Goal: Task Accomplishment & Management: Manage account settings

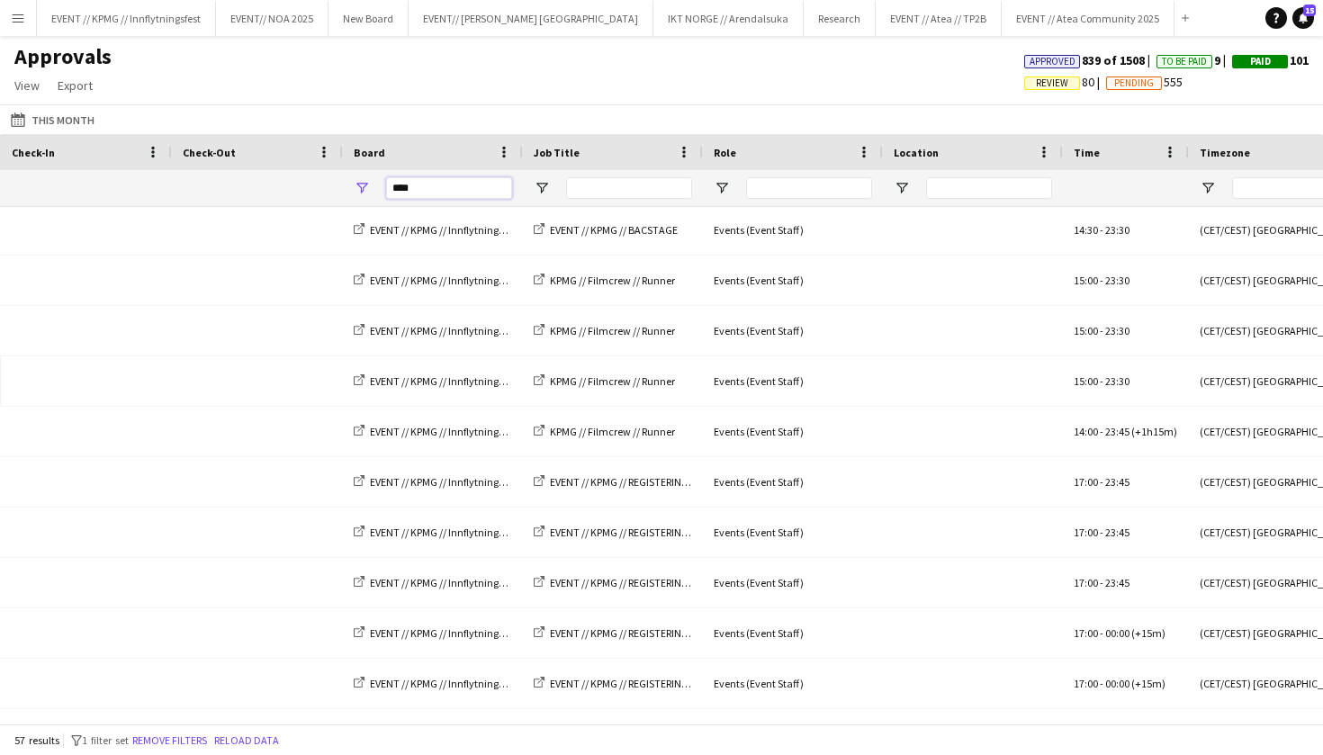
click at [482, 194] on input "****" at bounding box center [449, 188] width 126 height 22
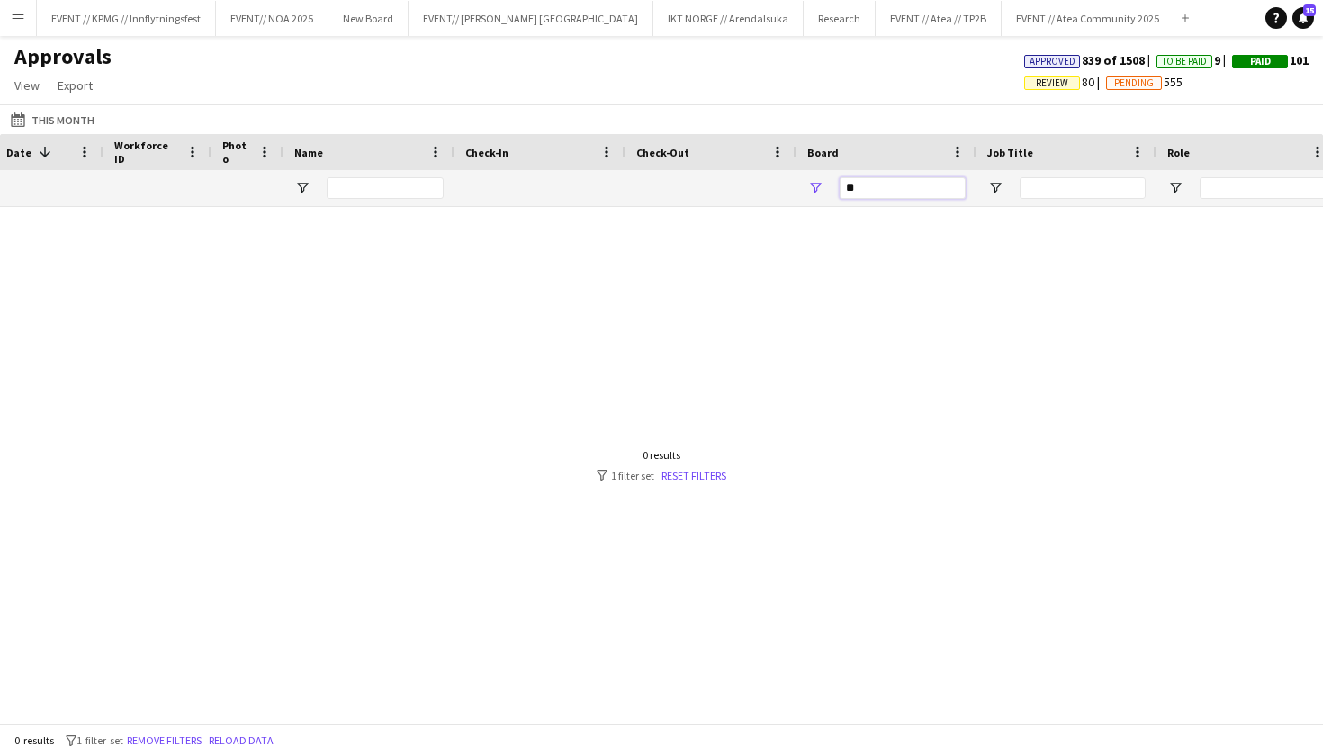
type input "*"
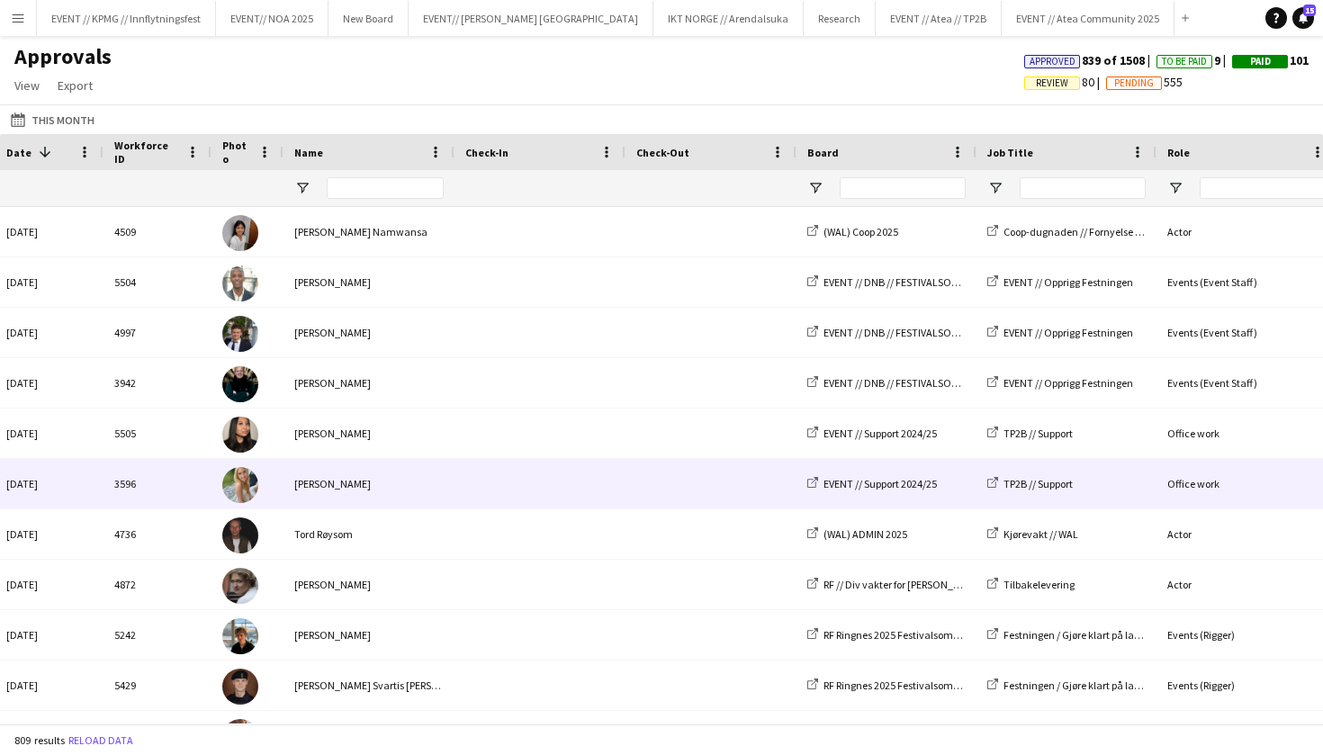
click at [858, 502] on div "EVENT // Support 2024/25" at bounding box center [887, 484] width 180 height 50
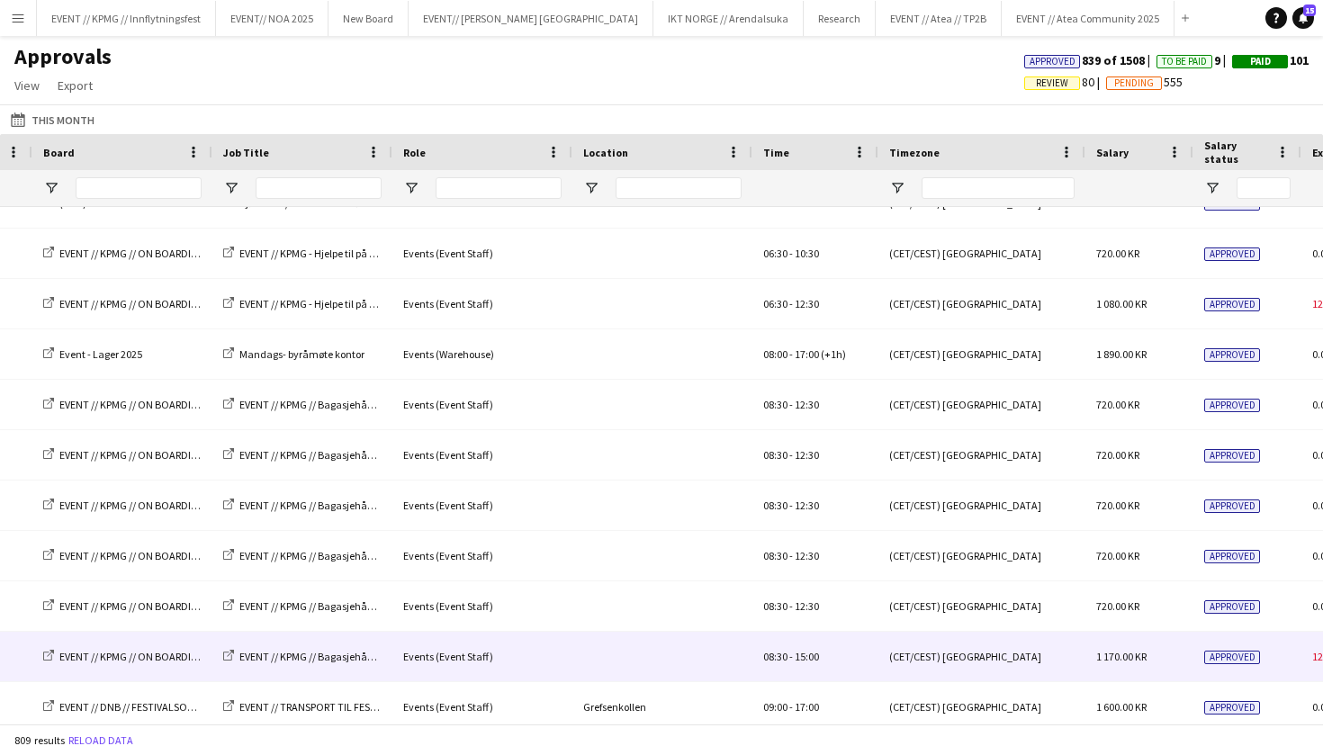
click at [845, 652] on div "08:30 - 15:00" at bounding box center [816, 657] width 126 height 50
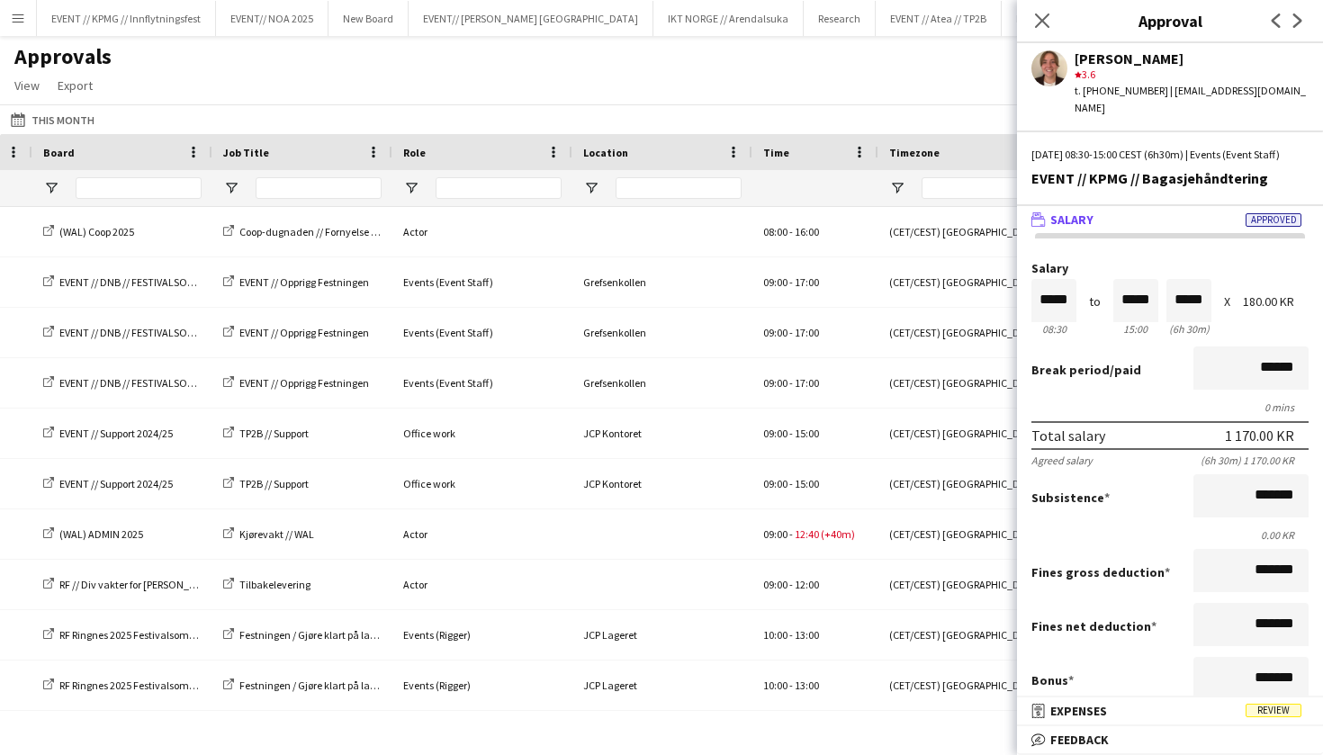
click at [950, 81] on div "Approvals View Customise view Customise filters Reset Filters Reset View Reset …" at bounding box center [661, 73] width 1323 height 61
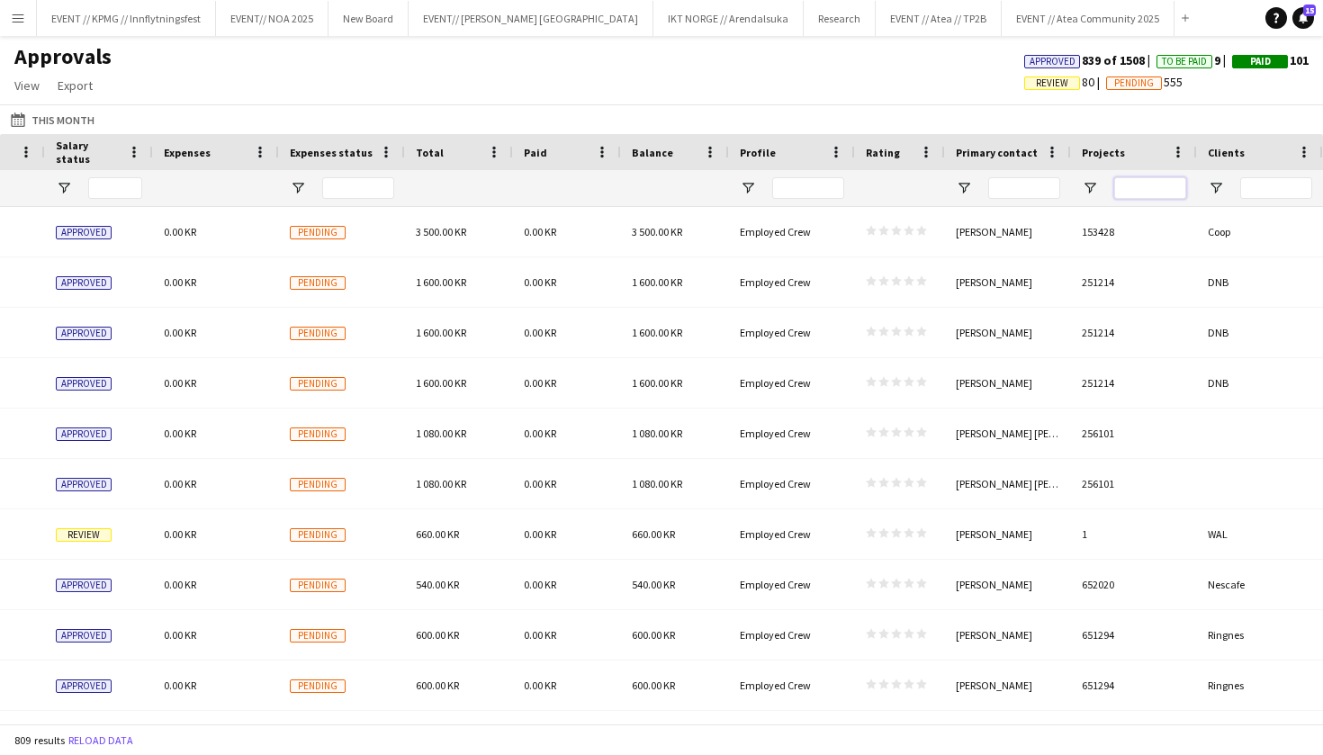
click at [1126, 195] on input "Projects Filter Input" at bounding box center [1151, 188] width 72 height 22
click at [1006, 176] on div at bounding box center [1024, 188] width 72 height 36
click at [1010, 177] on input "Primary contact Filter Input" at bounding box center [1024, 188] width 72 height 22
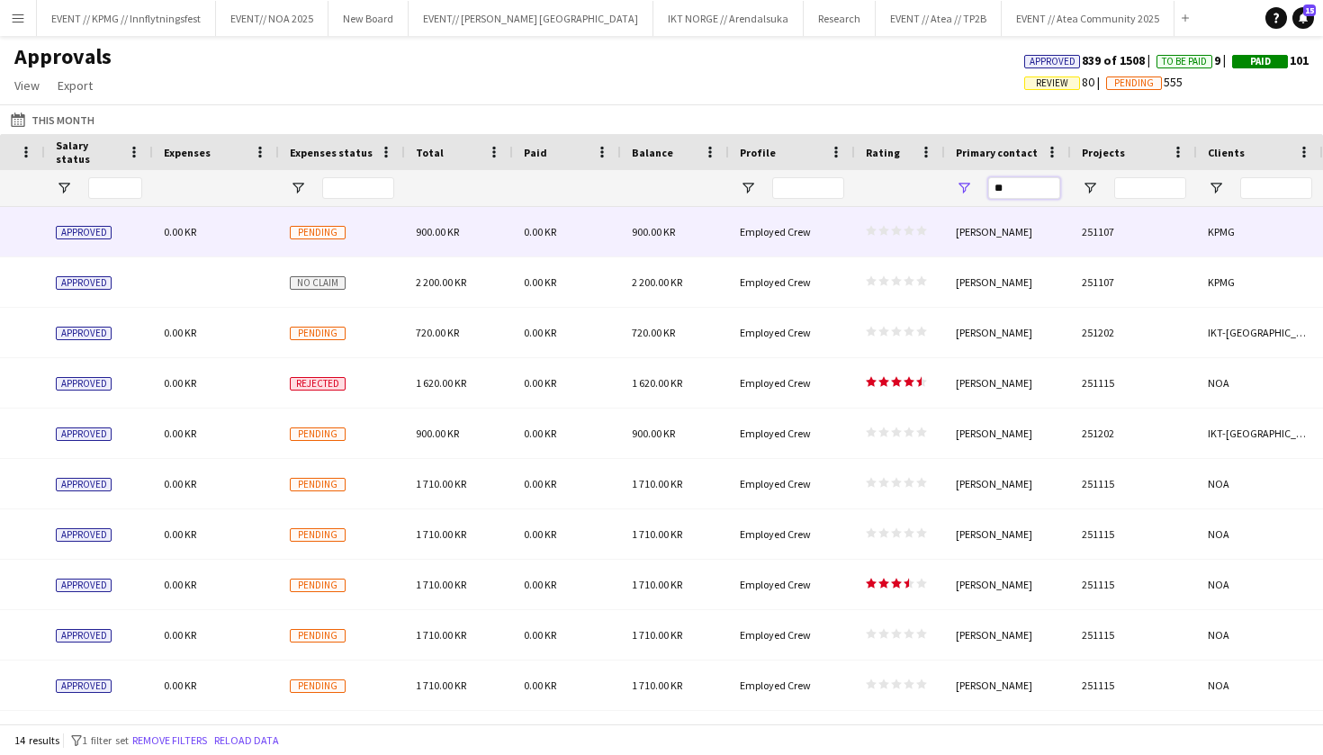
type input "*"
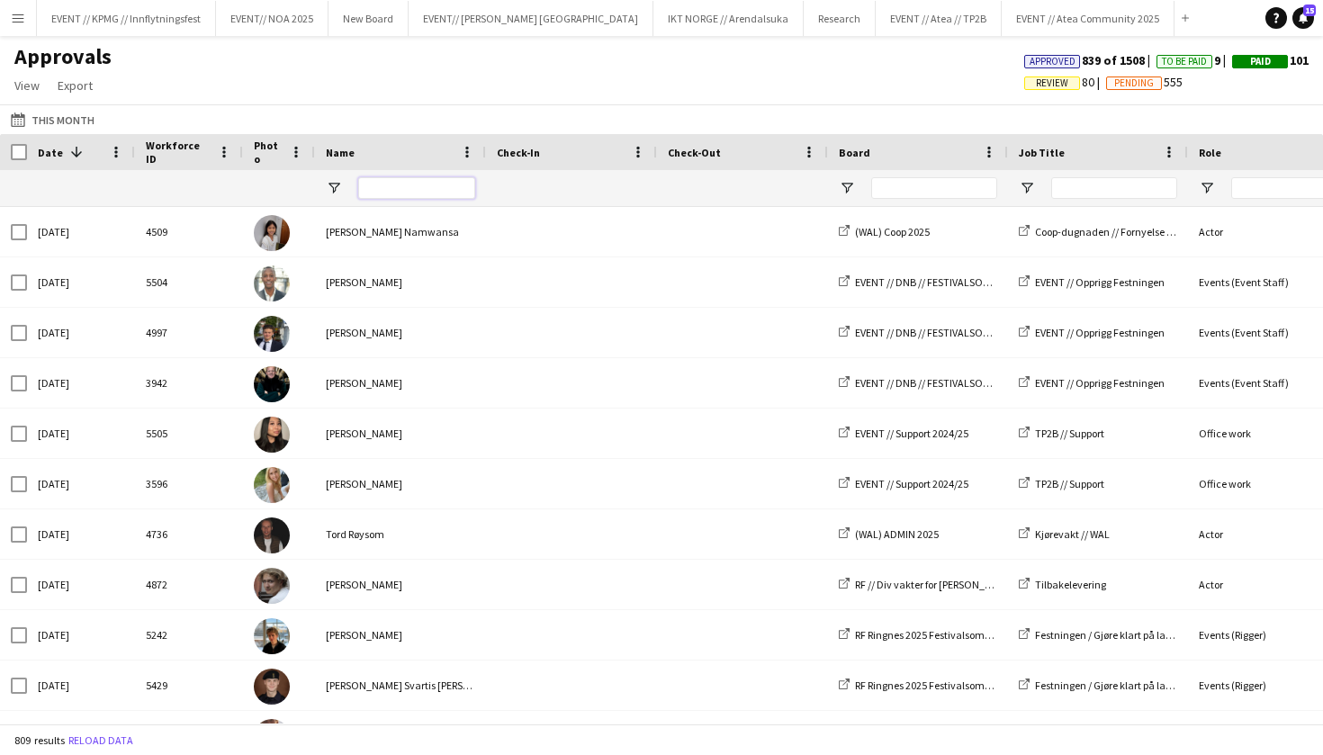
click at [439, 178] on input "Name Filter Input" at bounding box center [416, 188] width 117 height 22
click at [33, 92] on span "View" at bounding box center [26, 85] width 25 height 16
click at [150, 94] on div "Approvals View Customise view Customise filters Reset Filters Reset View Reset …" at bounding box center [661, 73] width 1323 height 61
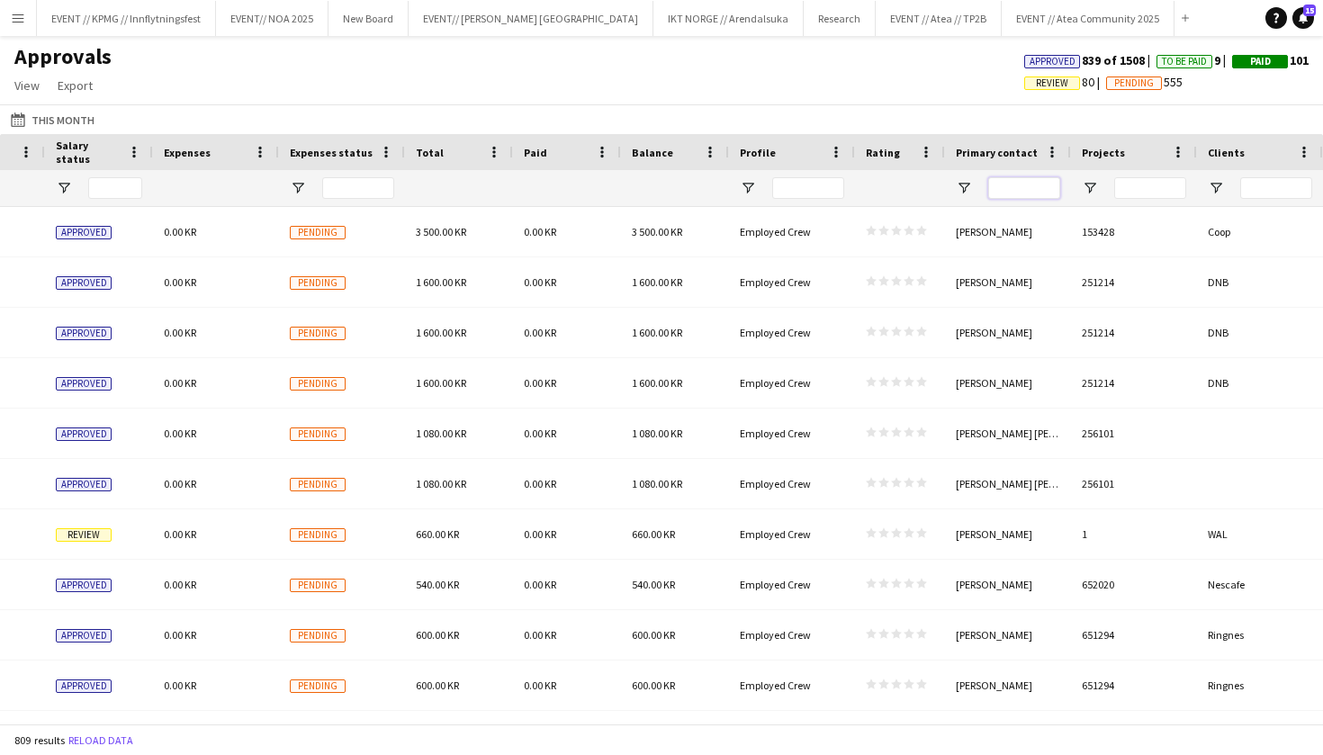
click at [1015, 185] on input "Primary contact Filter Input" at bounding box center [1024, 188] width 72 height 22
type input "****"
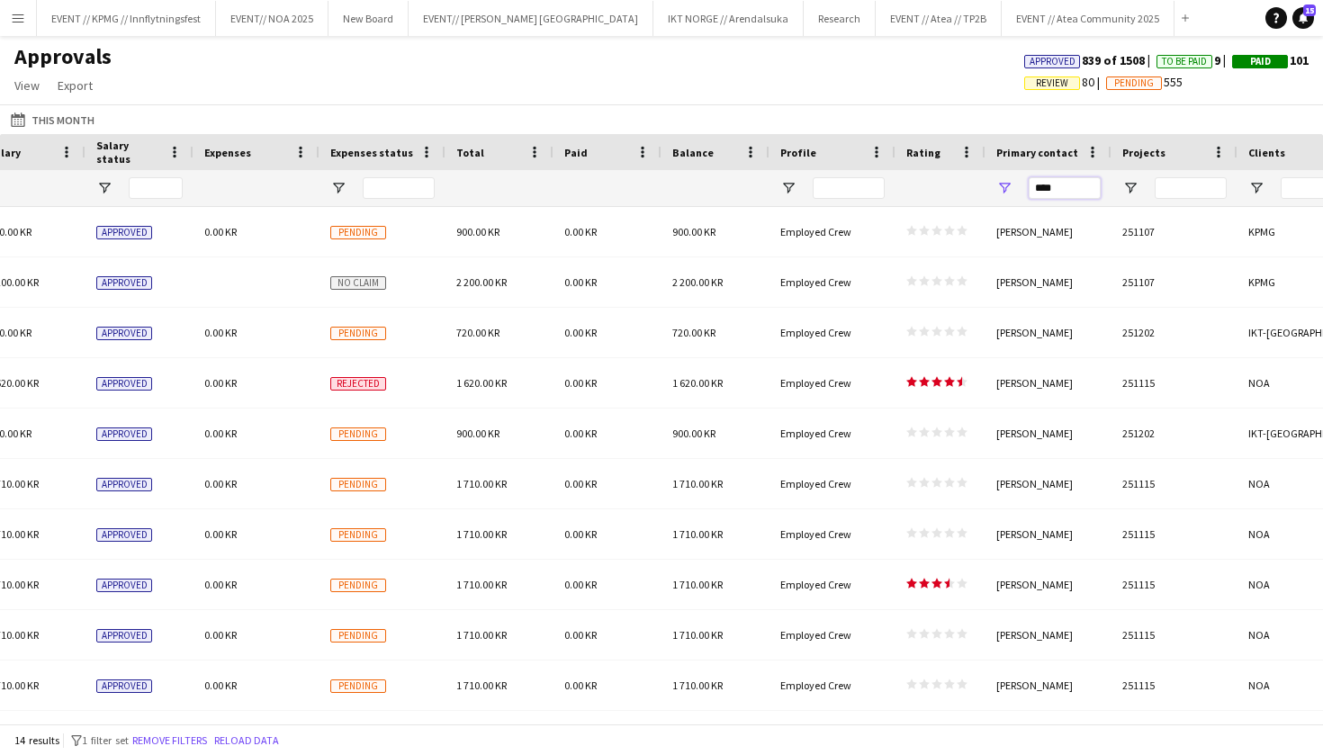
click at [1054, 181] on input "****" at bounding box center [1065, 188] width 72 height 22
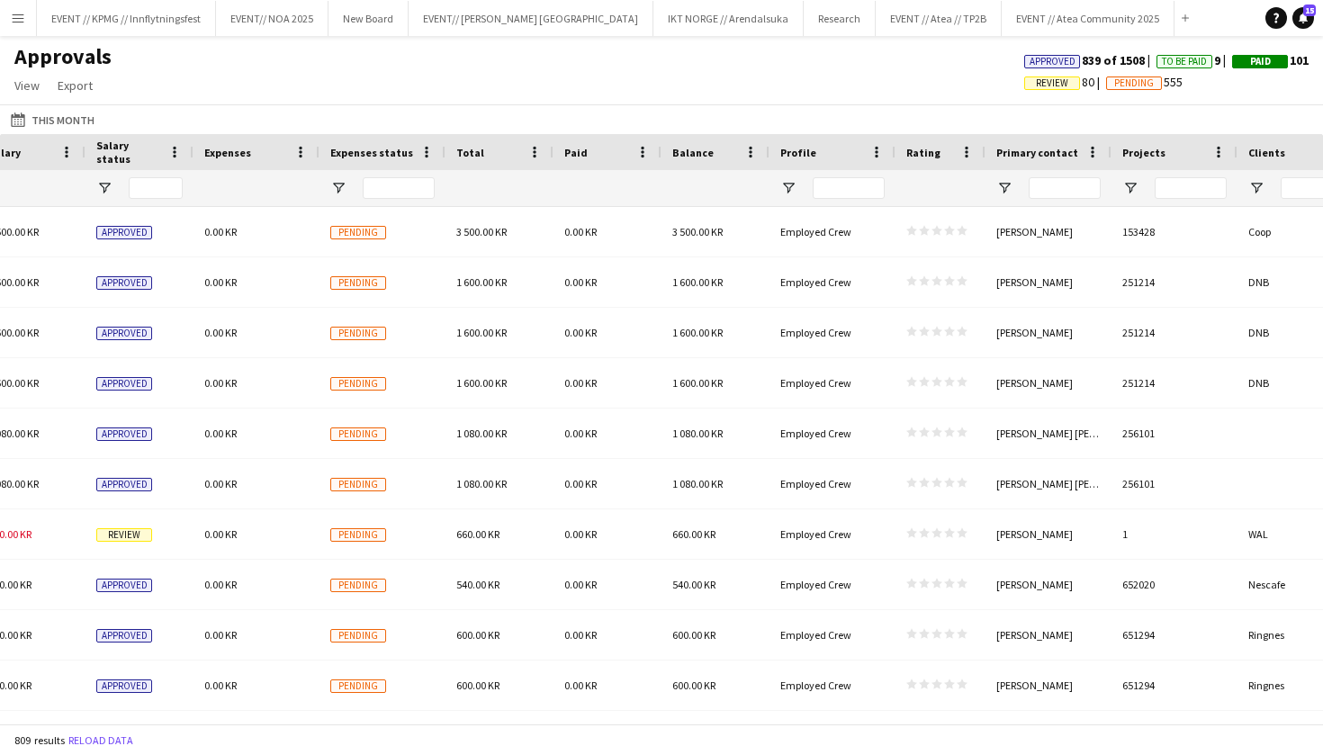
click at [1202, 205] on div at bounding box center [1191, 188] width 72 height 36
click at [1203, 184] on input "Projects Filter Input" at bounding box center [1191, 188] width 72 height 22
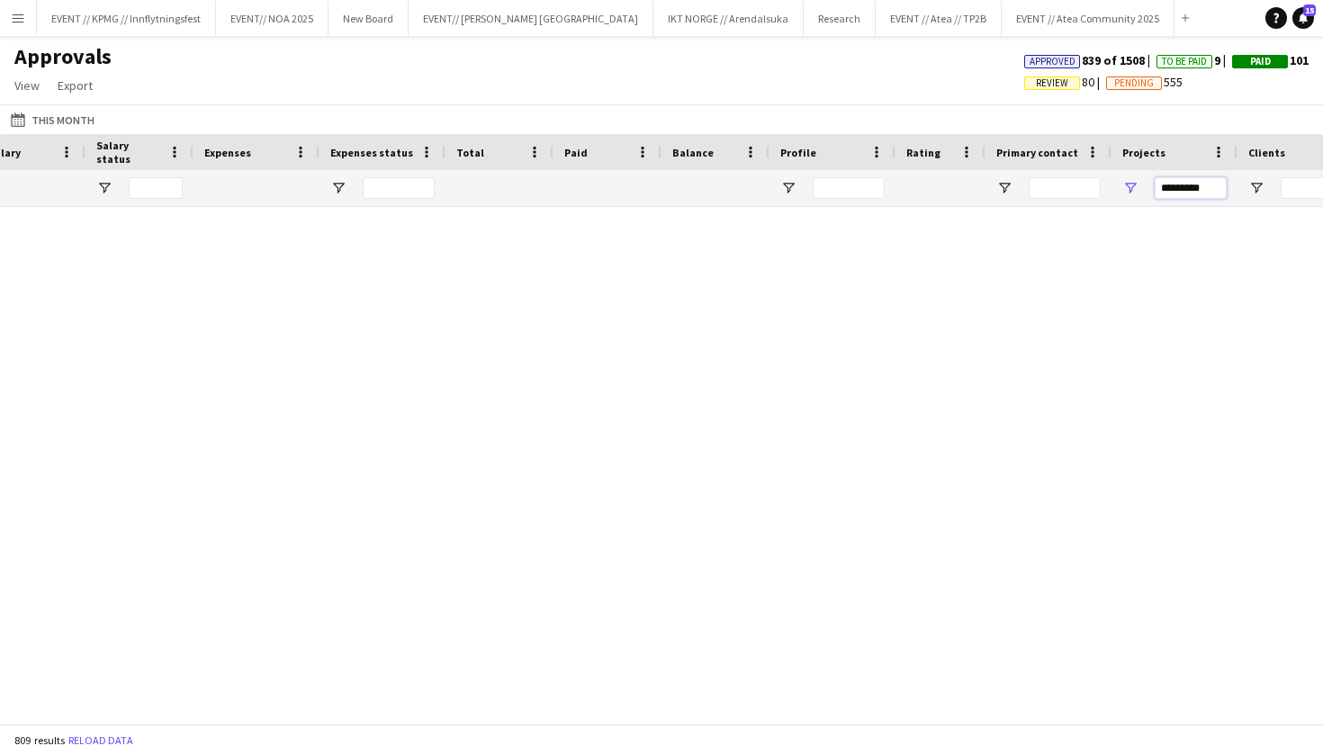
type input "*********"
click at [1203, 184] on input "*********" at bounding box center [1191, 188] width 72 height 22
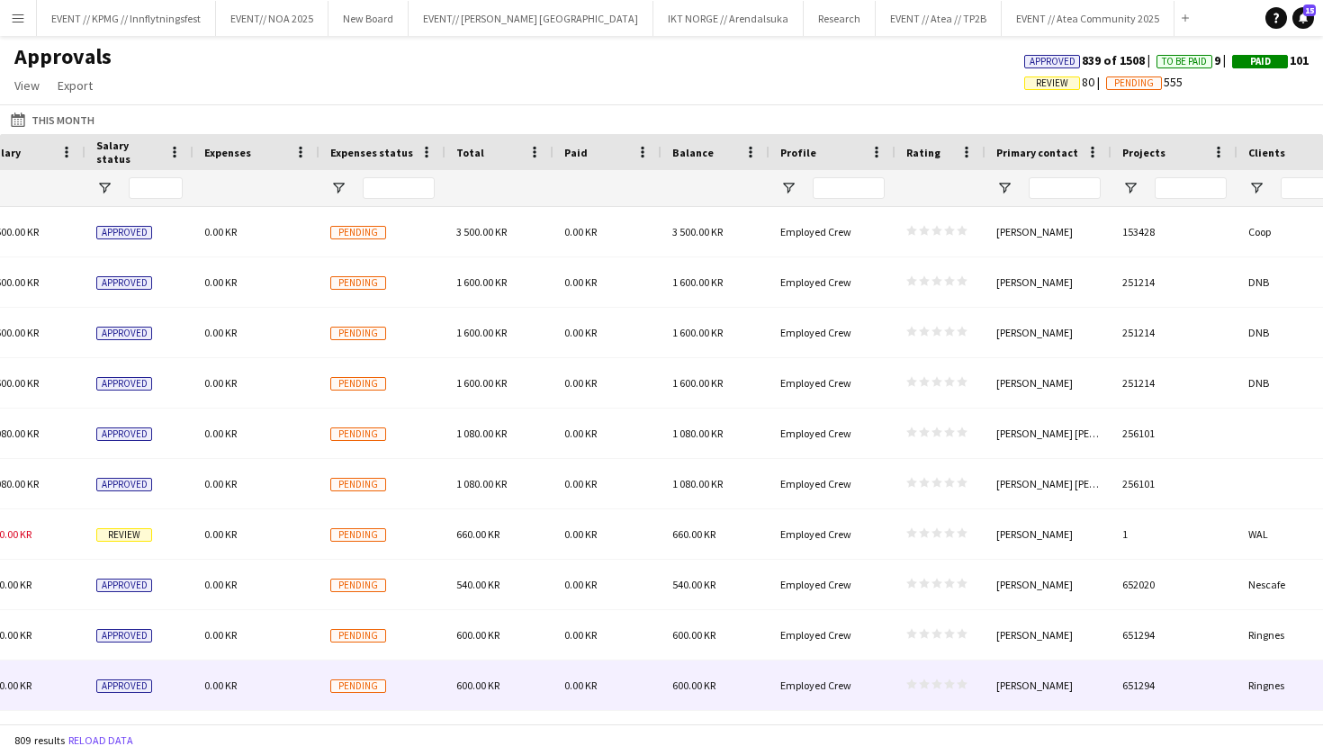
click at [221, 691] on span "0.00 KR" at bounding box center [220, 686] width 32 height 14
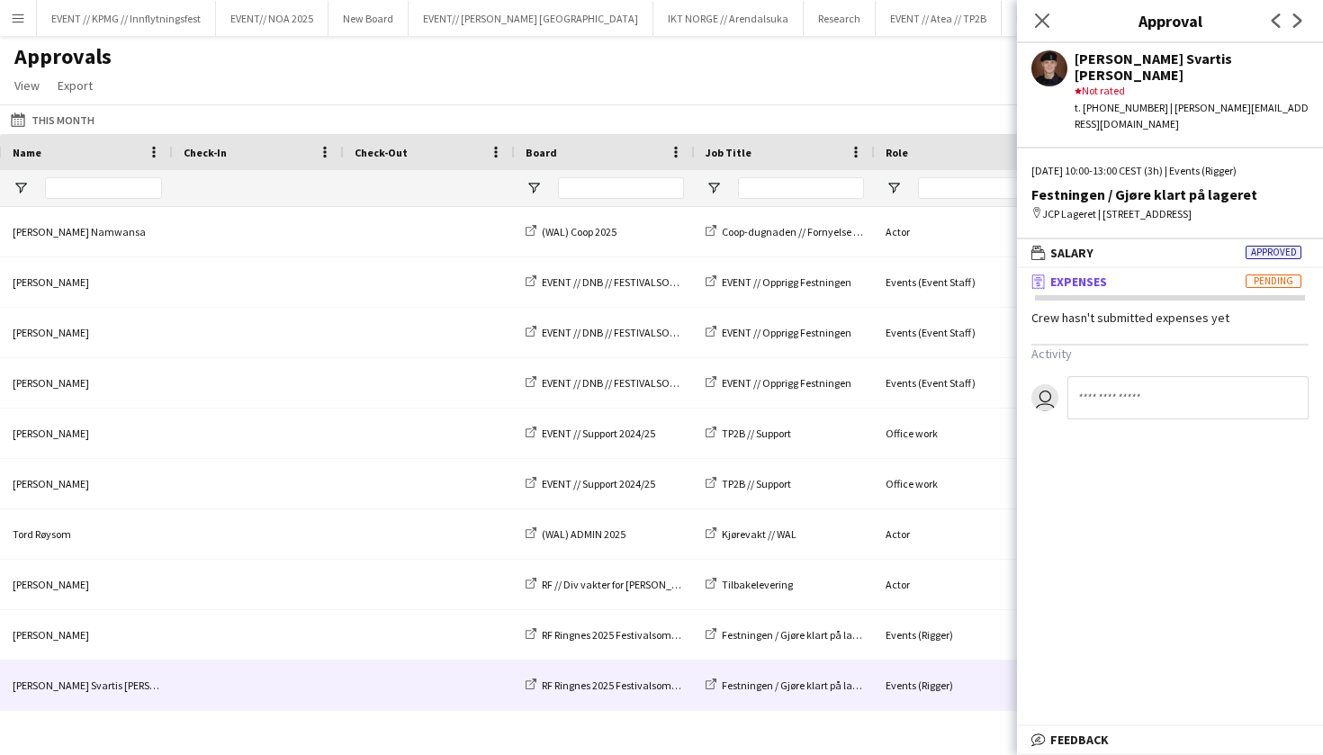
click at [444, 95] on div "Approvals View Customise view Customise filters Reset Filters Reset View Reset …" at bounding box center [661, 73] width 1323 height 61
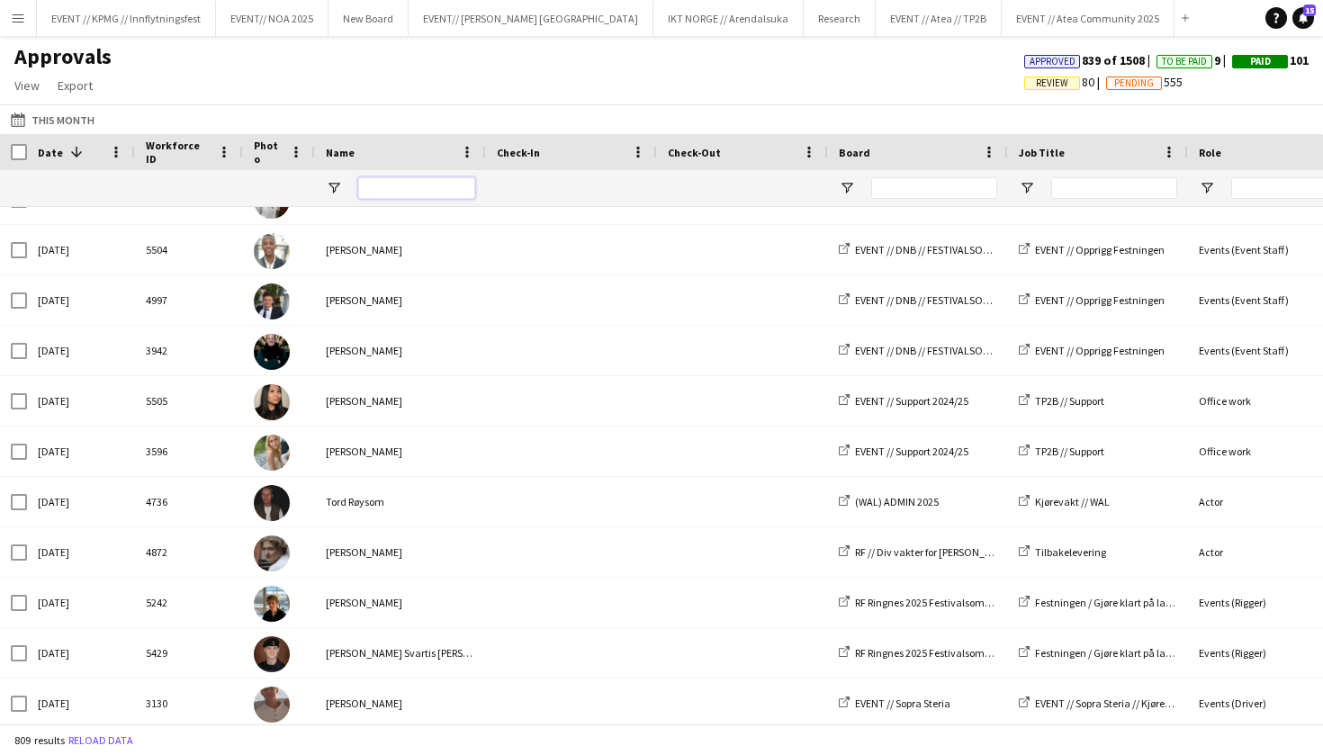
click at [440, 194] on input "Name Filter Input" at bounding box center [416, 188] width 117 height 22
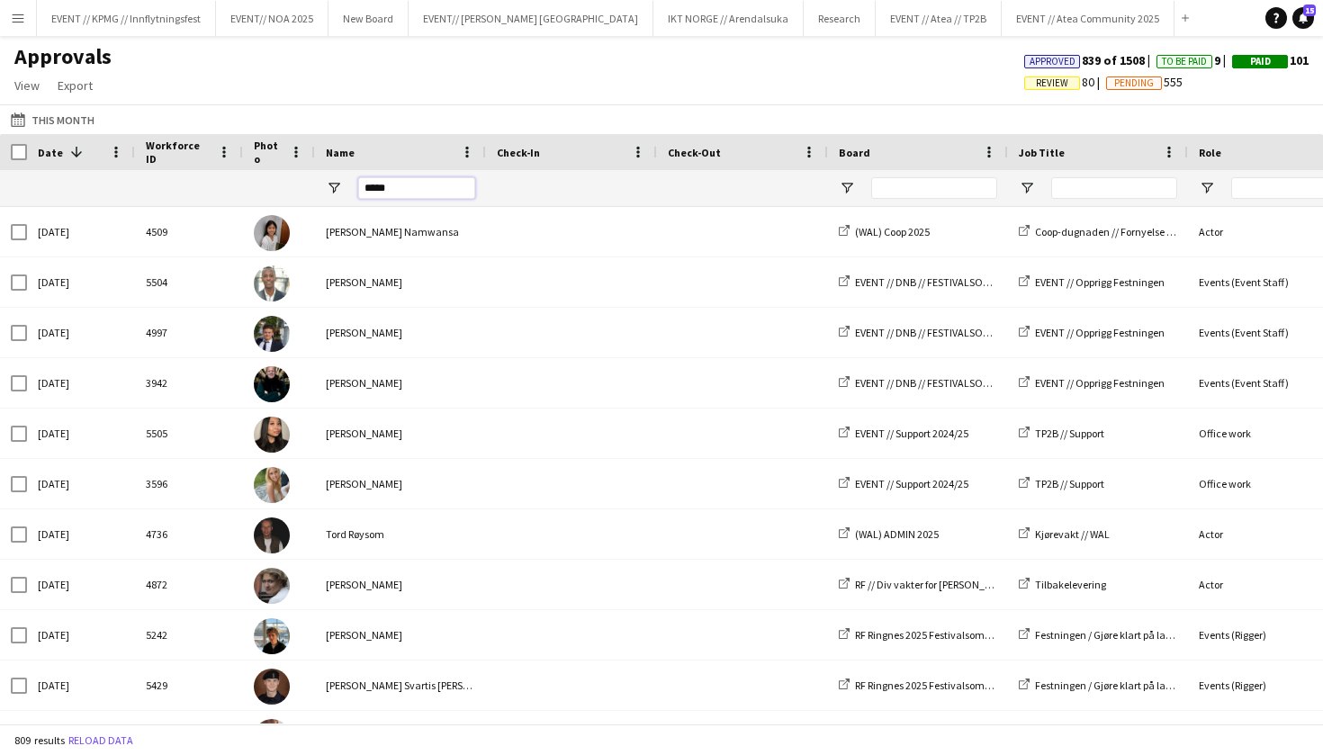
type input "*****"
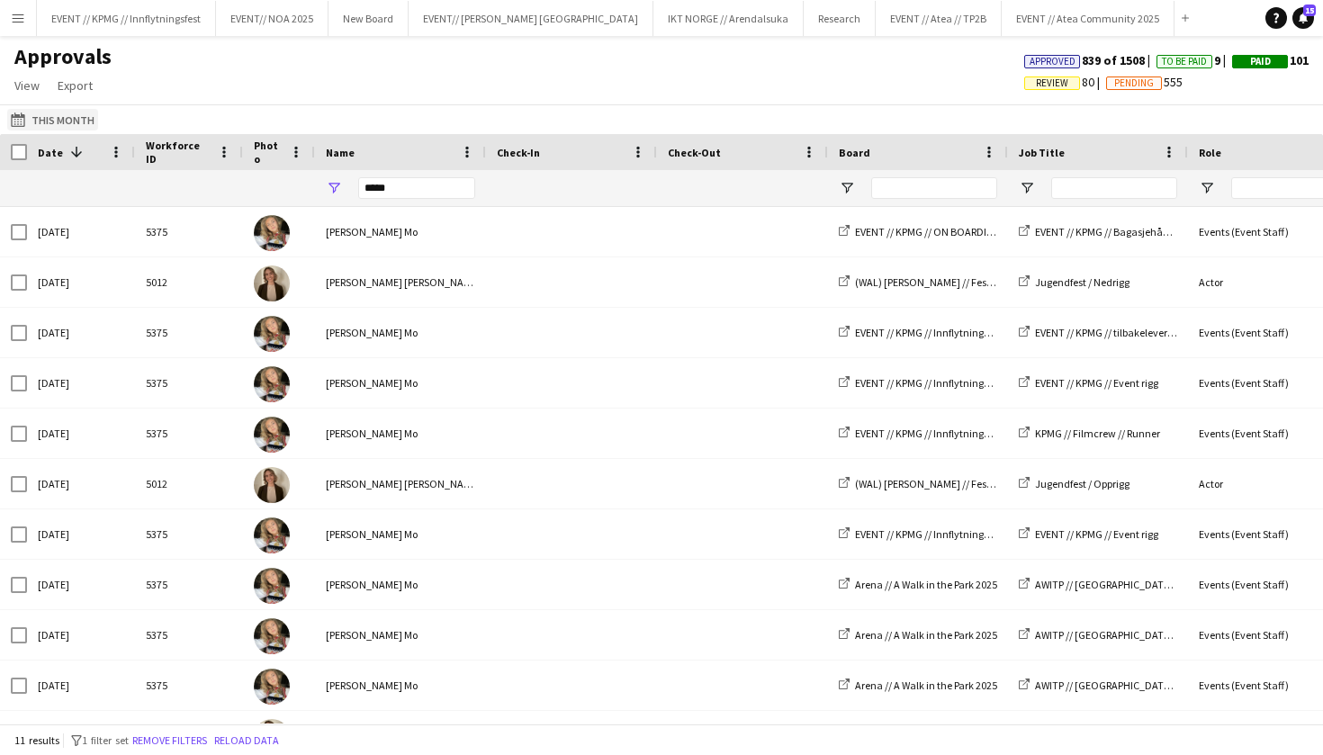
click at [17, 114] on app-icon "This Month" at bounding box center [21, 120] width 21 height 14
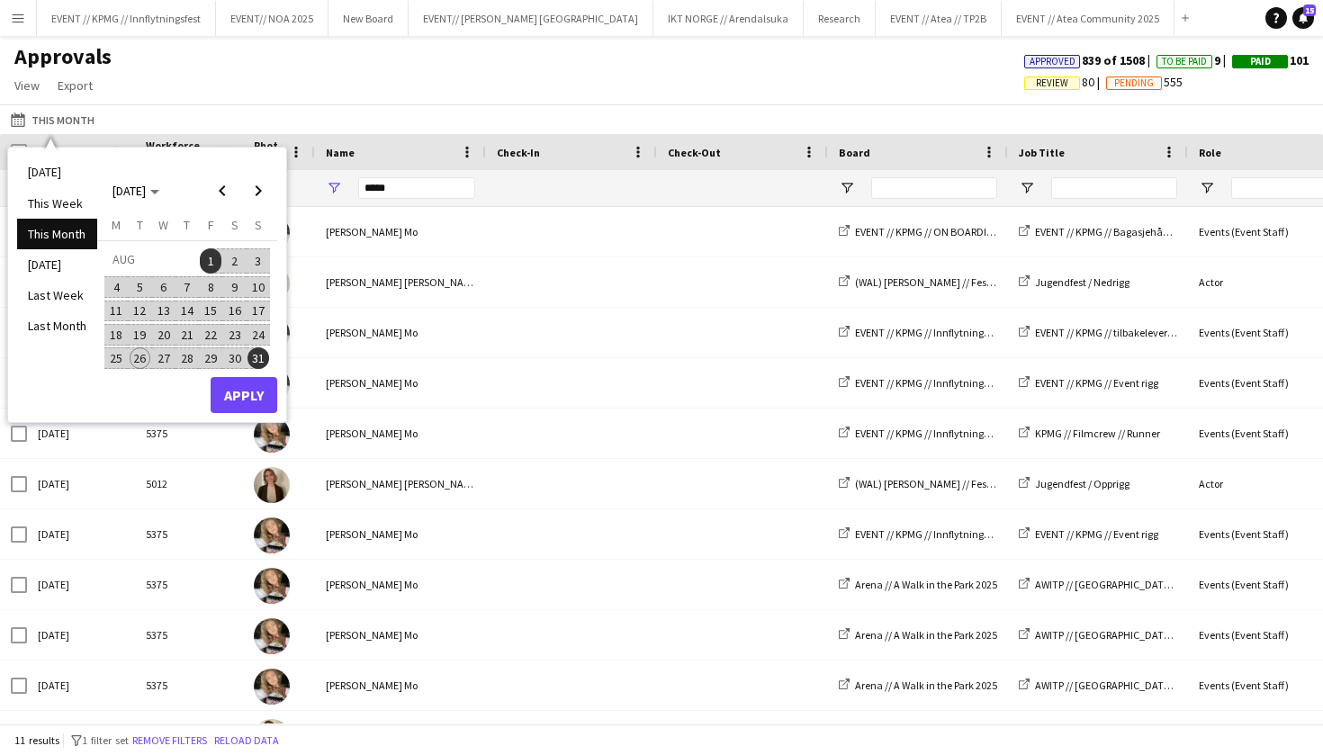
click at [212, 352] on span "29" at bounding box center [211, 358] width 22 height 22
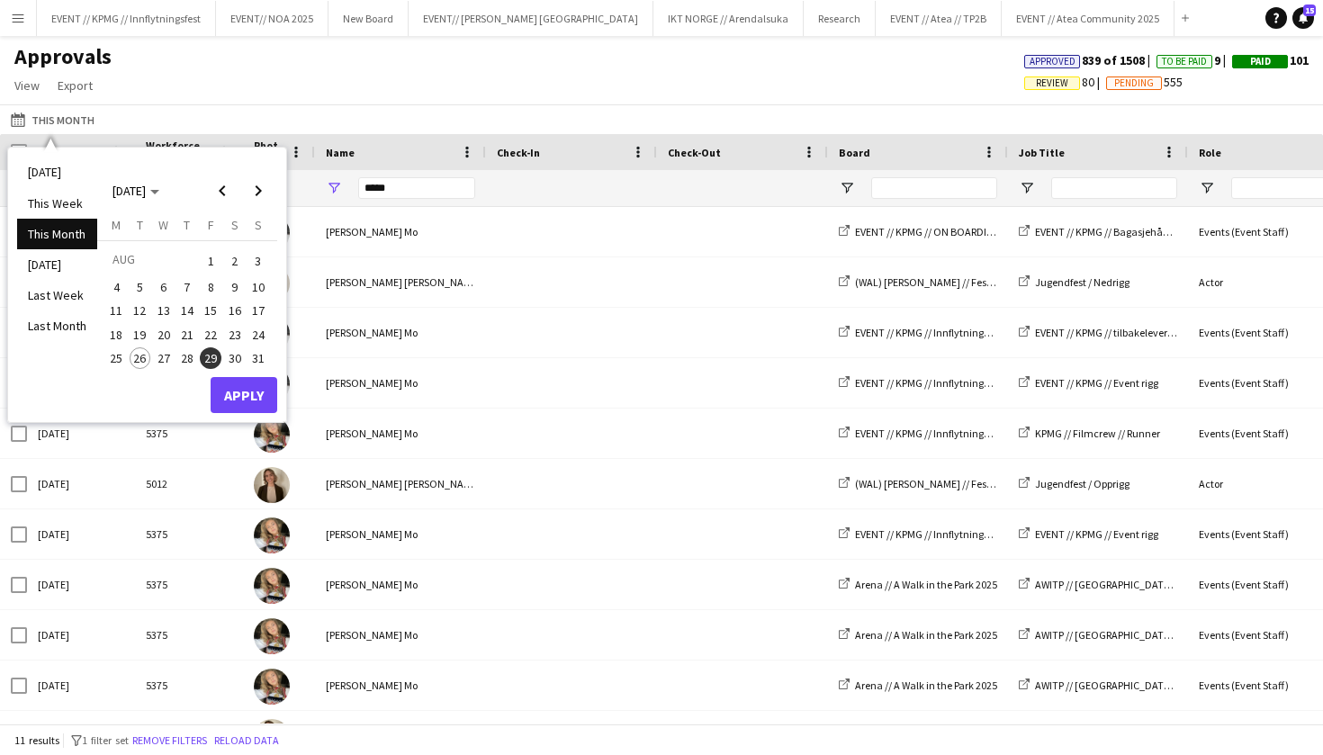
click at [145, 324] on span "19" at bounding box center [141, 335] width 22 height 22
click at [210, 350] on span "29" at bounding box center [211, 358] width 22 height 22
click at [142, 325] on span "19" at bounding box center [141, 335] width 22 height 22
click at [232, 391] on button "Apply" at bounding box center [244, 395] width 67 height 36
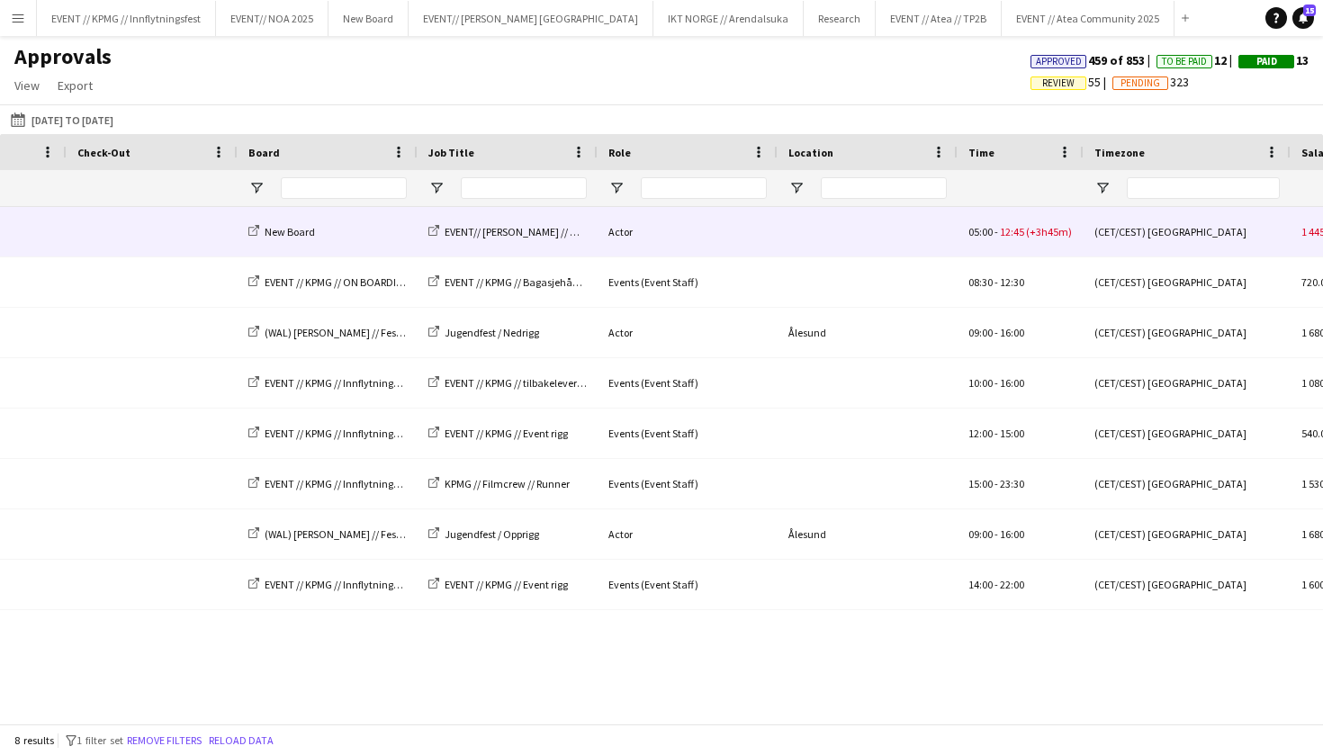
click at [1050, 241] on div "05:00 - 12:45 (+3h45m)" at bounding box center [1021, 232] width 126 height 50
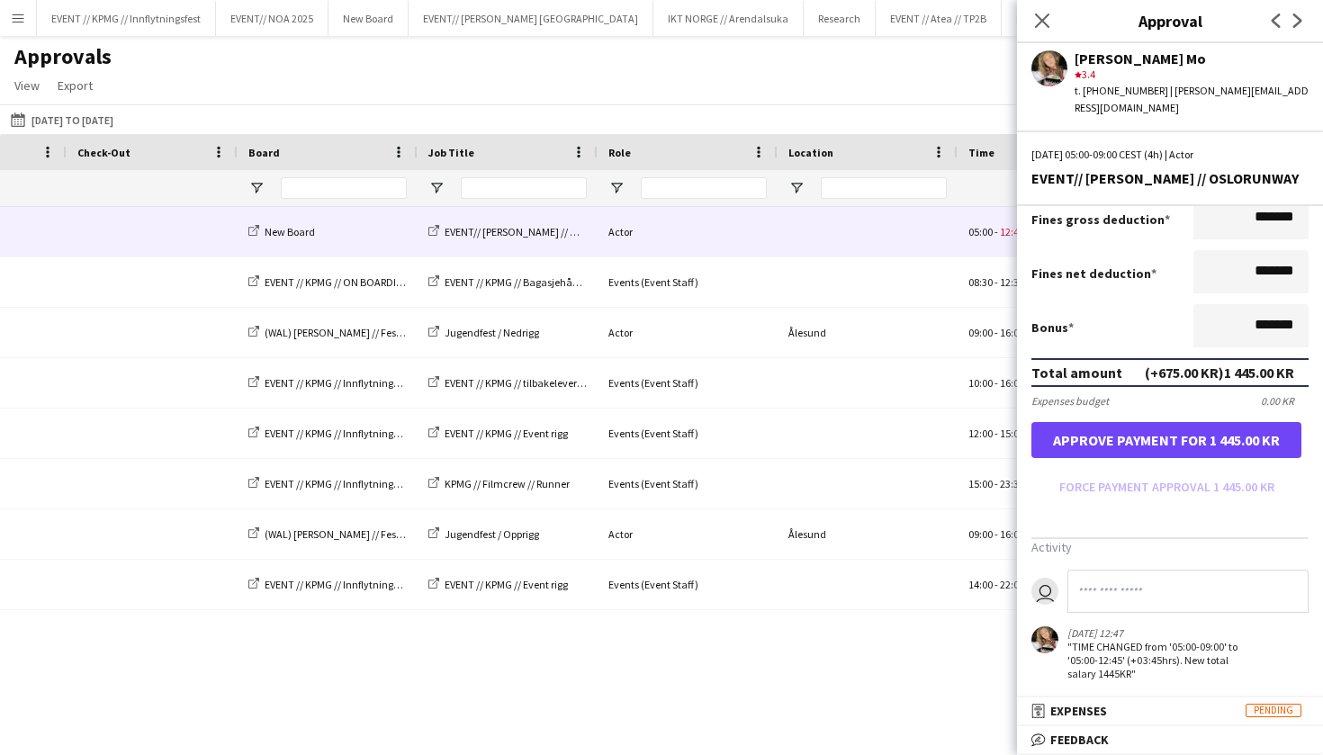
click at [1208, 435] on button "Approve payment for 1 445.00 KR" at bounding box center [1167, 440] width 270 height 36
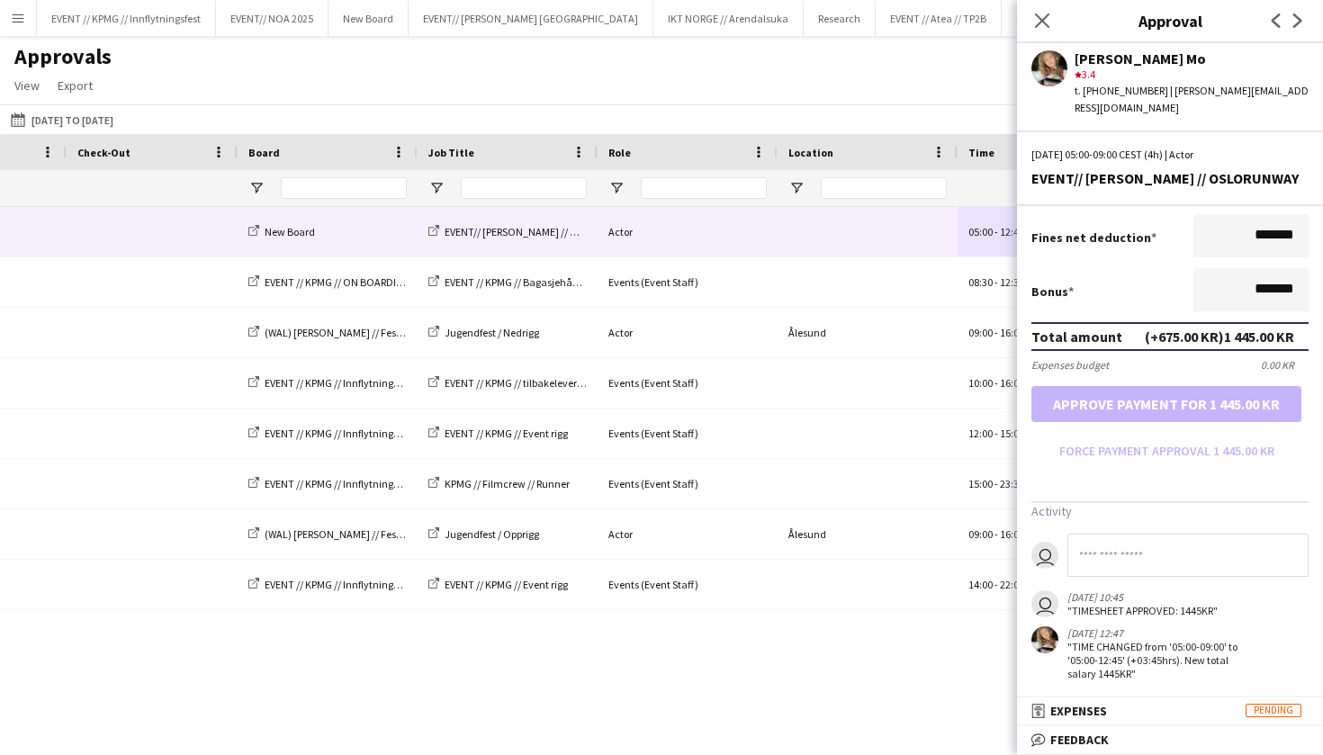
click at [815, 735] on div "Menu Boards Boards Boards All jobs Status Workforce Workforce My Workforce Recr…" at bounding box center [661, 377] width 1323 height 755
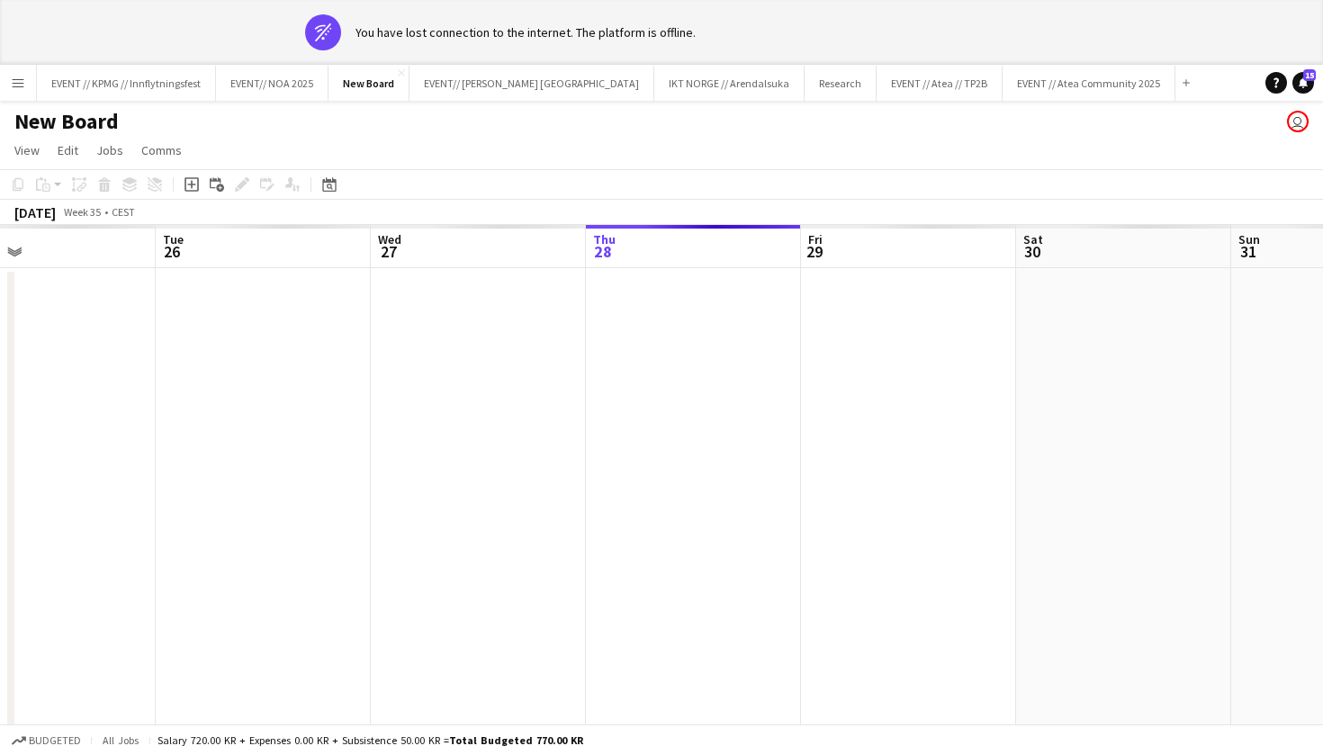
scroll to position [0, 505]
